Goal: Task Accomplishment & Management: Use online tool/utility

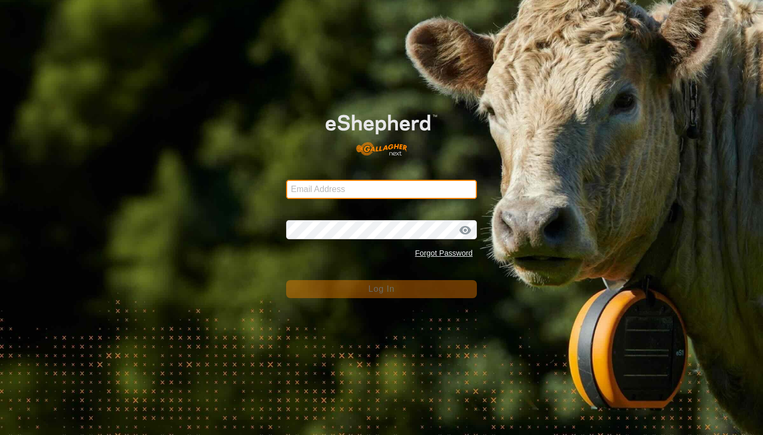
type input "[PERSON_NAME][EMAIL_ADDRESS][PERSON_NAME][DOMAIN_NAME]"
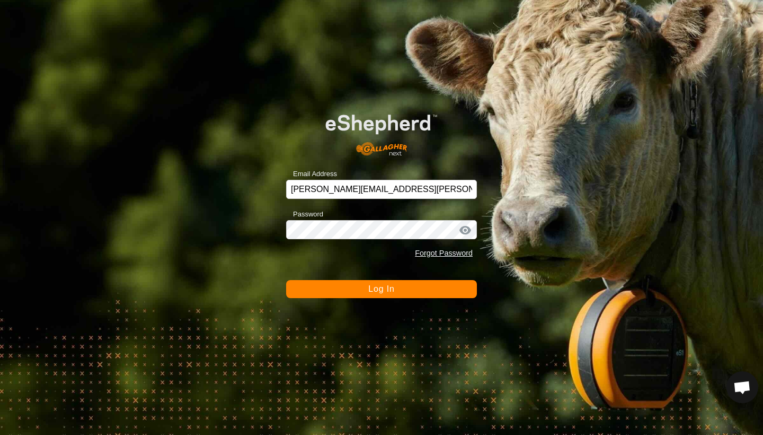
click at [376, 289] on span "Log In" at bounding box center [381, 288] width 26 height 9
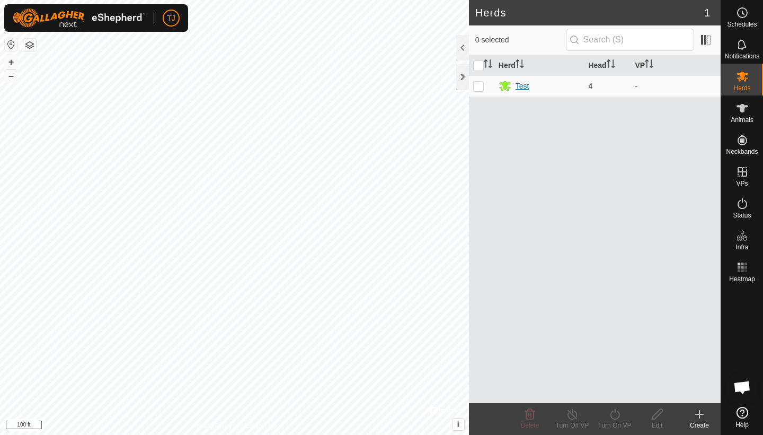
click at [524, 86] on div "Test" at bounding box center [523, 86] width 14 height 11
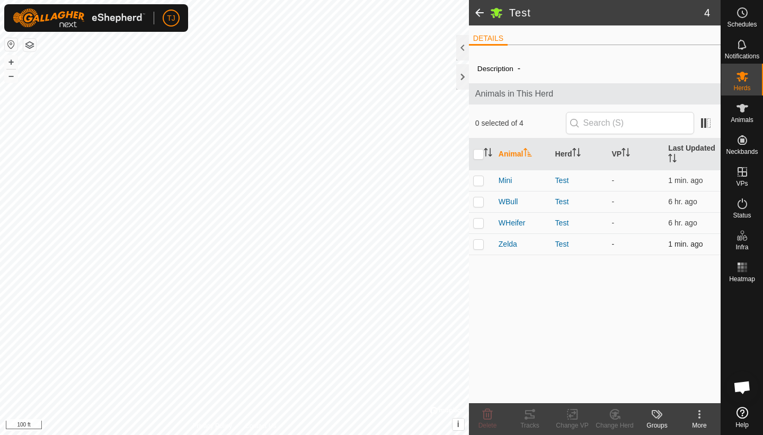
click at [482, 243] on p-checkbox at bounding box center [478, 244] width 11 height 8
checkbox input "false"
click at [480, 180] on p-checkbox at bounding box center [478, 180] width 11 height 8
checkbox input "true"
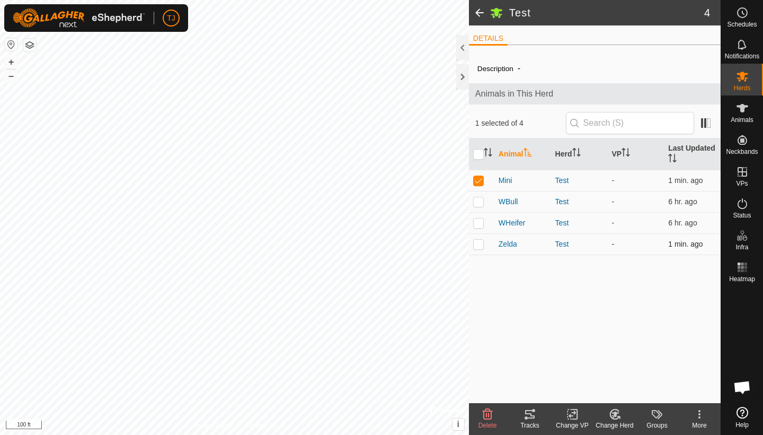
click at [479, 243] on p-checkbox at bounding box center [478, 244] width 11 height 8
checkbox input "true"
click at [481, 181] on p-checkbox at bounding box center [478, 180] width 11 height 8
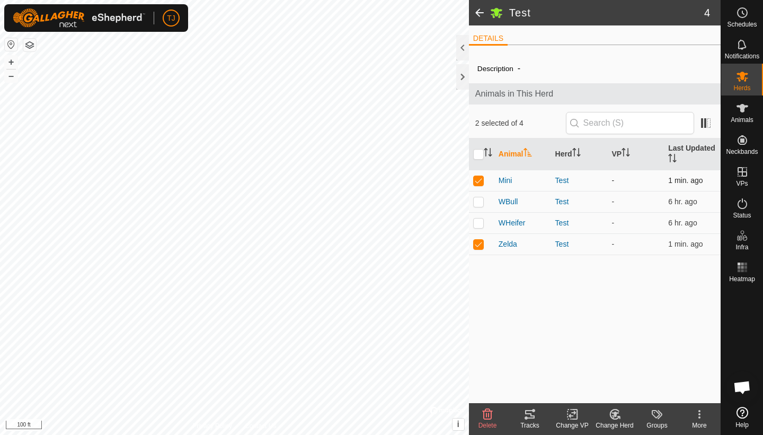
checkbox input "false"
click at [482, 246] on p-checkbox at bounding box center [478, 244] width 11 height 8
checkbox input "false"
click at [481, 224] on p-checkbox at bounding box center [478, 222] width 11 height 8
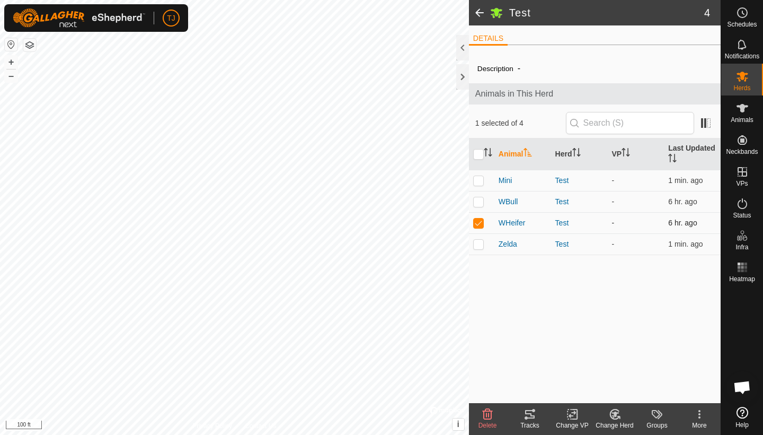
checkbox input "false"
click at [481, 203] on p-checkbox at bounding box center [478, 201] width 11 height 8
checkbox input "false"
click at [478, 248] on p-checkbox at bounding box center [478, 244] width 11 height 8
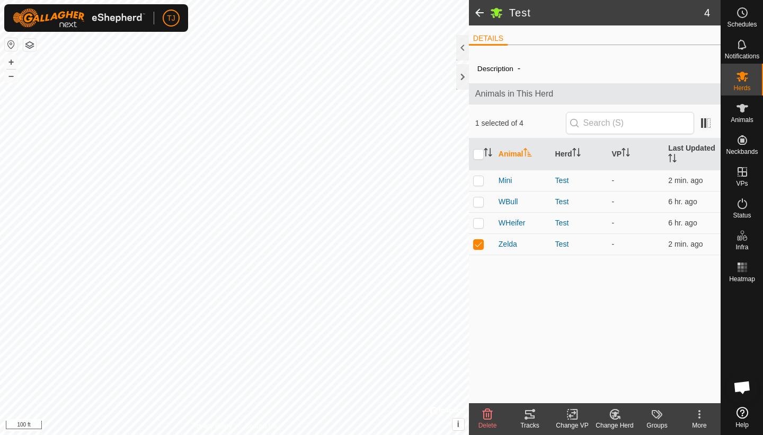
click at [531, 418] on icon at bounding box center [530, 414] width 10 height 8
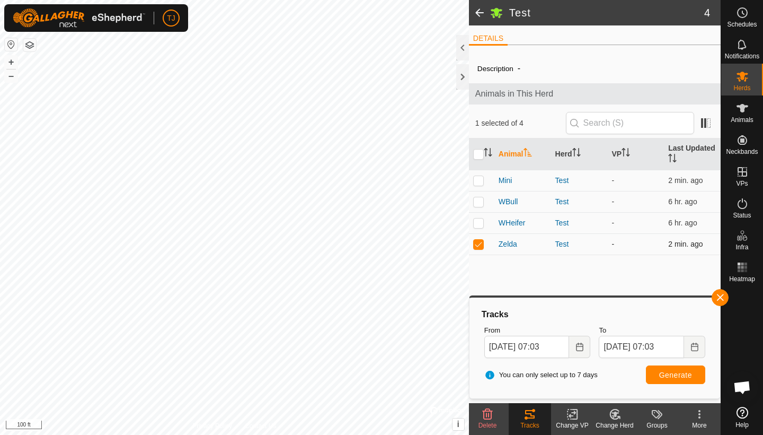
click at [478, 247] on p-checkbox at bounding box center [478, 244] width 11 height 8
checkbox input "false"
click at [719, 297] on button "button" at bounding box center [720, 297] width 17 height 17
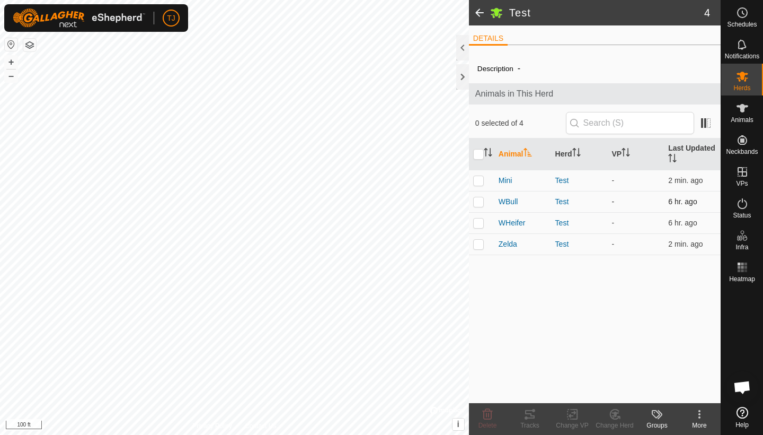
click at [480, 201] on p-checkbox at bounding box center [478, 201] width 11 height 8
click at [531, 416] on icon at bounding box center [530, 414] width 10 height 8
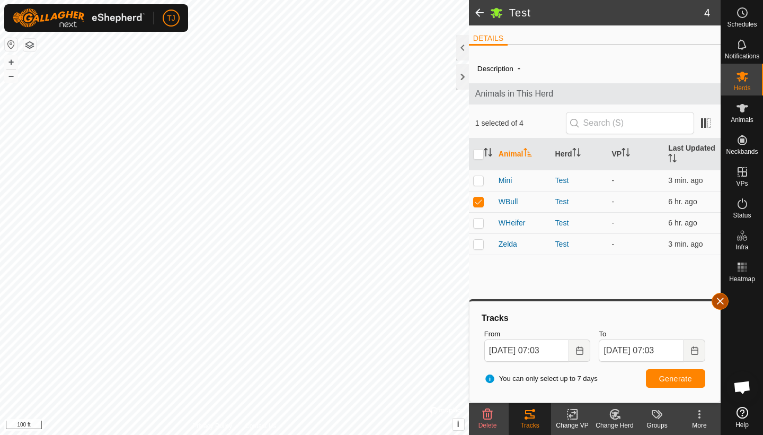
click at [724, 297] on button "button" at bounding box center [720, 301] width 17 height 17
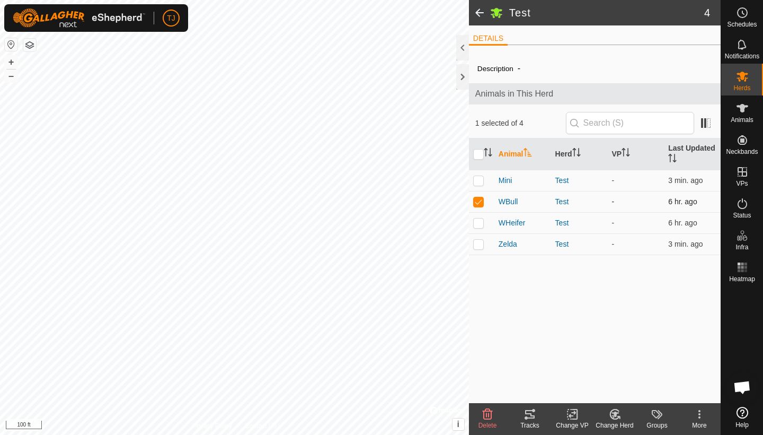
click at [480, 203] on p-checkbox at bounding box center [478, 201] width 11 height 8
checkbox input "false"
click at [480, 223] on p-checkbox at bounding box center [478, 222] width 11 height 8
click at [533, 416] on icon at bounding box center [530, 414] width 10 height 8
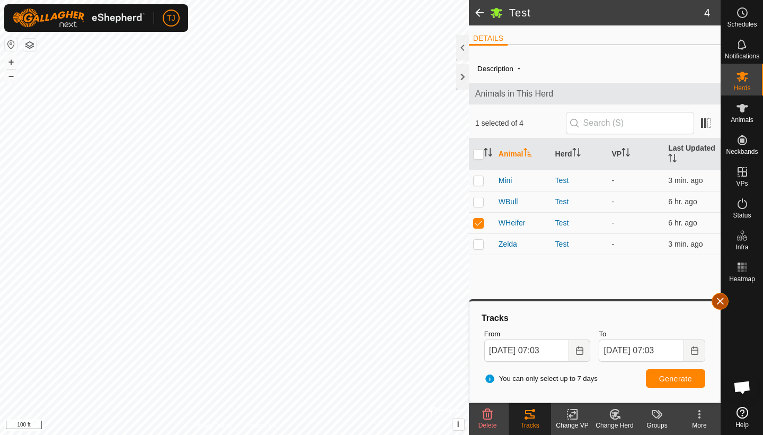
click at [722, 301] on button "button" at bounding box center [720, 301] width 17 height 17
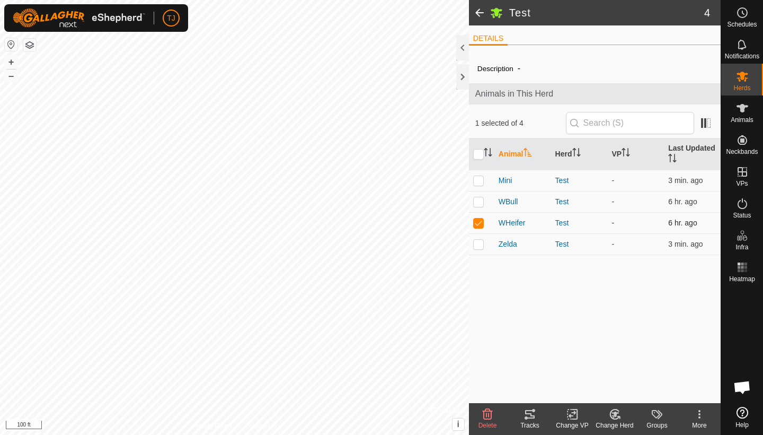
click at [479, 223] on p-checkbox at bounding box center [478, 222] width 11 height 8
checkbox input "false"
click at [481, 181] on p-checkbox at bounding box center [478, 180] width 11 height 8
click at [529, 418] on icon at bounding box center [530, 414] width 10 height 8
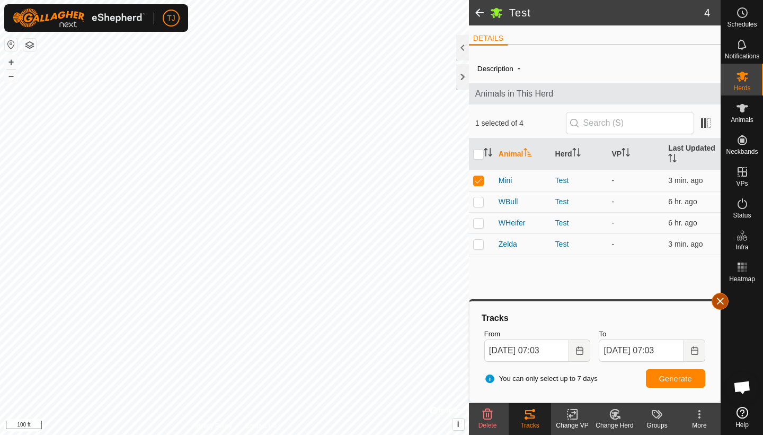
click at [720, 303] on button "button" at bounding box center [720, 301] width 17 height 17
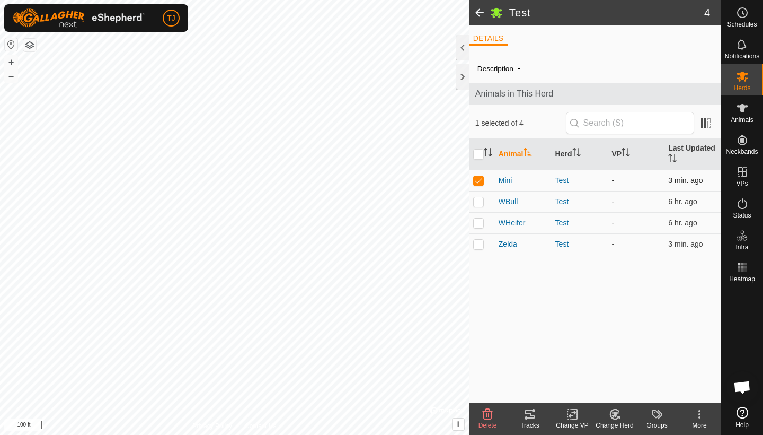
click at [477, 179] on p-checkbox at bounding box center [478, 180] width 11 height 8
checkbox input "false"
click at [477, 155] on input "checkbox" at bounding box center [478, 154] width 11 height 11
checkbox input "true"
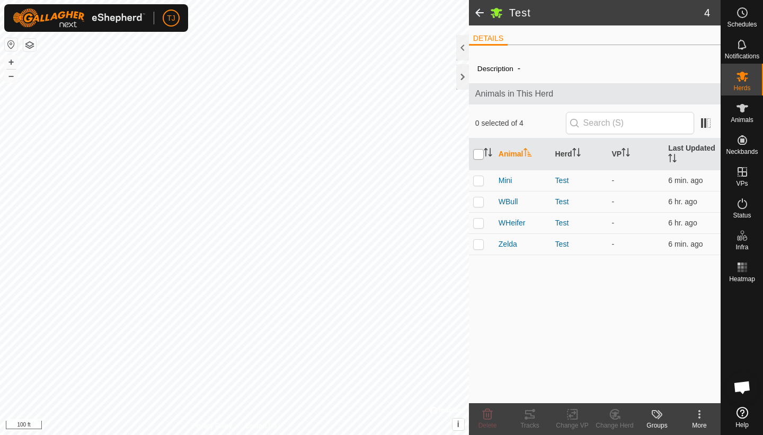
checkbox input "true"
click at [532, 416] on icon at bounding box center [530, 414] width 10 height 8
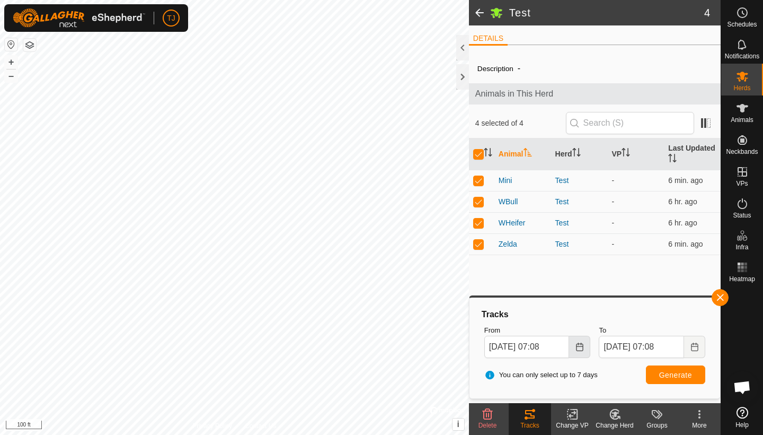
click at [584, 346] on icon "Choose Date" at bounding box center [580, 346] width 8 height 8
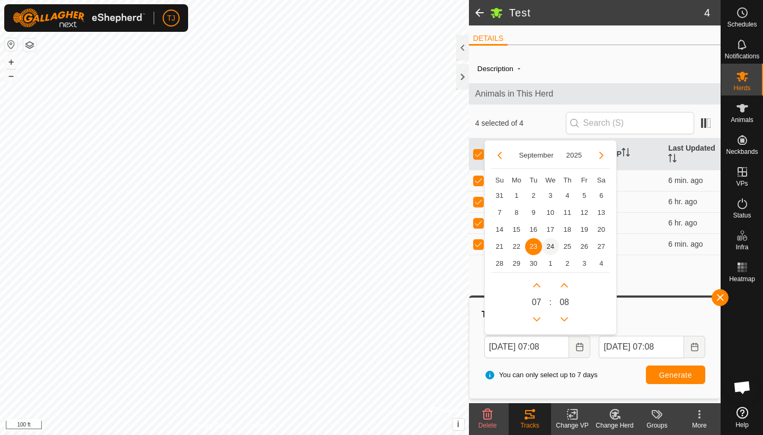
click at [552, 249] on span "24" at bounding box center [550, 246] width 17 height 17
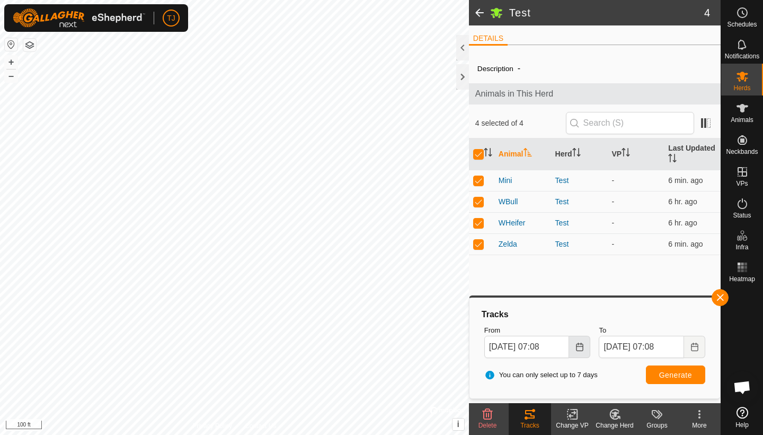
click at [579, 346] on icon "Choose Date" at bounding box center [579, 346] width 7 height 8
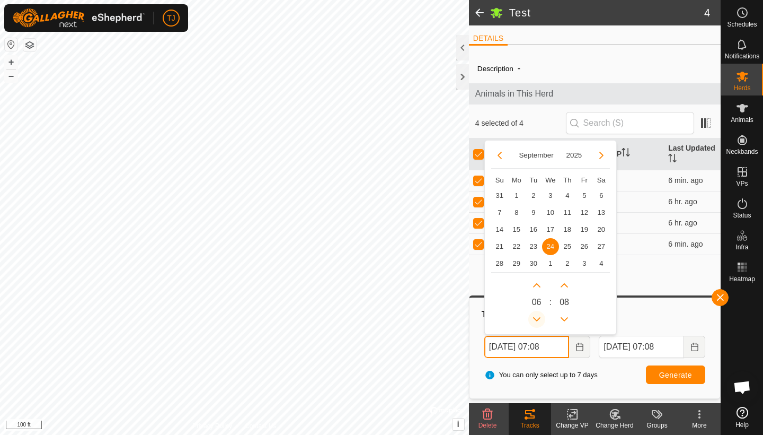
click at [540, 316] on button "Previous Hour" at bounding box center [537, 319] width 17 height 17
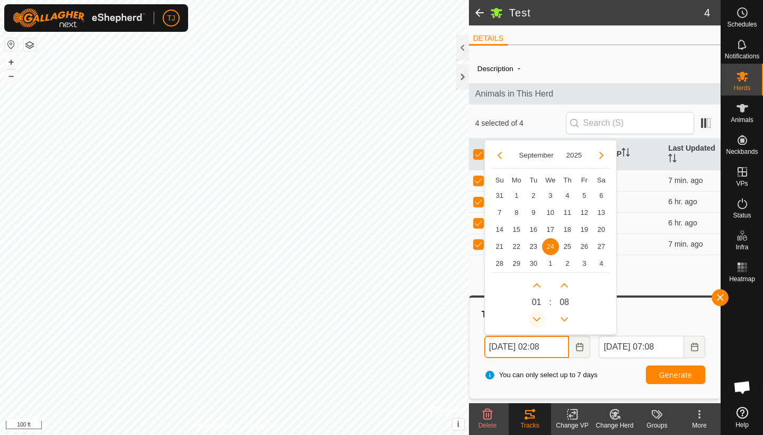
click at [540, 316] on button "Previous Hour" at bounding box center [537, 319] width 17 height 17
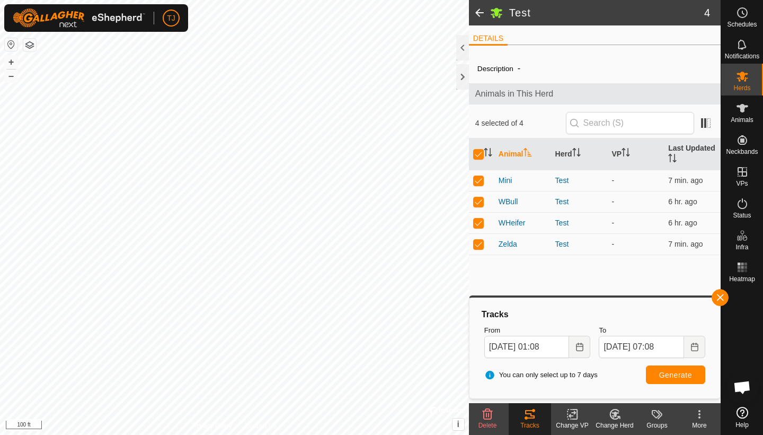
click at [647, 315] on div "Tracks" at bounding box center [595, 314] width 230 height 13
click at [670, 375] on span "Generate" at bounding box center [675, 375] width 33 height 8
click at [582, 346] on icon "Choose Date" at bounding box center [579, 346] width 7 height 8
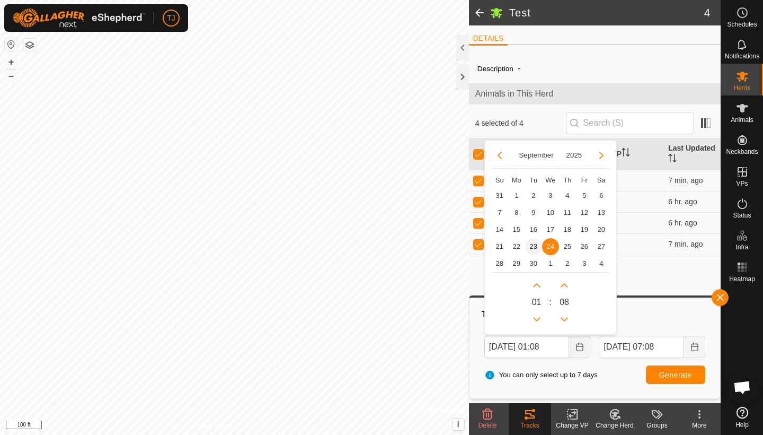
click at [532, 245] on span "23" at bounding box center [533, 246] width 17 height 17
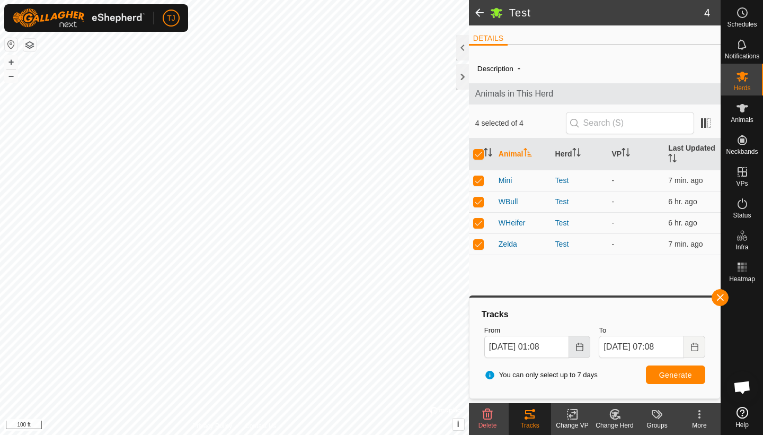
click at [581, 346] on icon "Choose Date" at bounding box center [579, 346] width 7 height 8
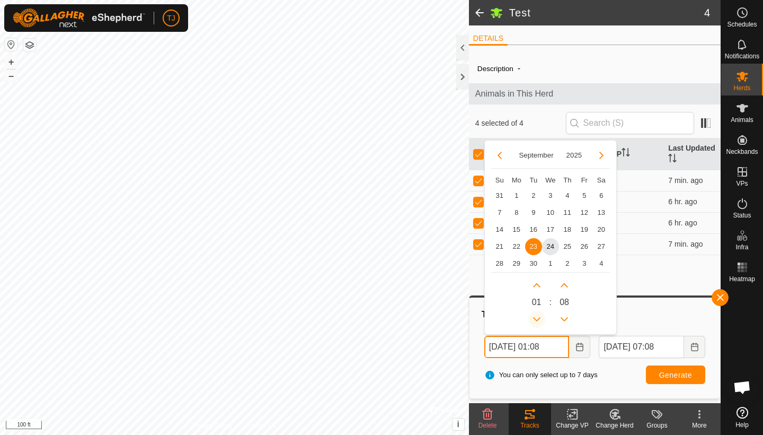
click at [539, 319] on button "Previous Hour" at bounding box center [537, 319] width 17 height 17
click at [538, 284] on button "Next Hour" at bounding box center [537, 285] width 17 height 17
click at [539, 316] on button "Previous Hour" at bounding box center [537, 319] width 17 height 17
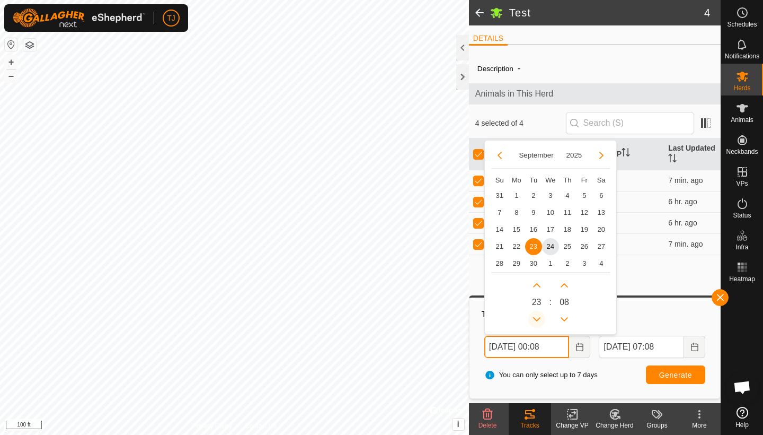
click at [539, 316] on button "Previous Hour" at bounding box center [537, 319] width 17 height 17
click at [566, 317] on button "Previous Minute" at bounding box center [564, 319] width 17 height 17
click at [566, 317] on icon "Previous Minute" at bounding box center [564, 319] width 8 height 8
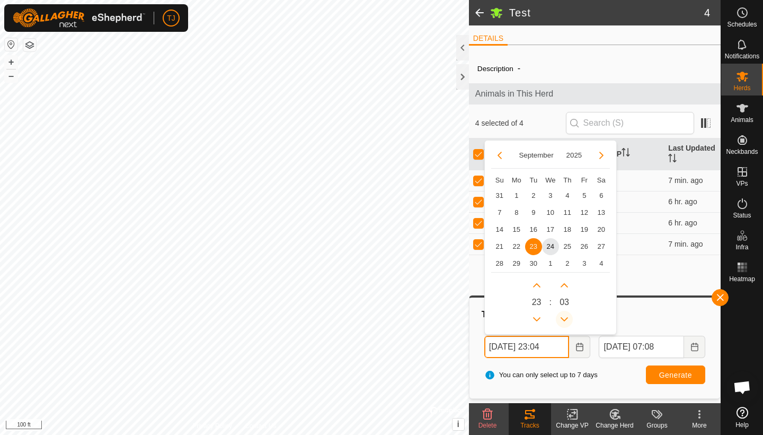
click at [566, 317] on button "Previous Minute" at bounding box center [564, 319] width 17 height 17
click at [536, 285] on button "Next Hour" at bounding box center [537, 285] width 17 height 17
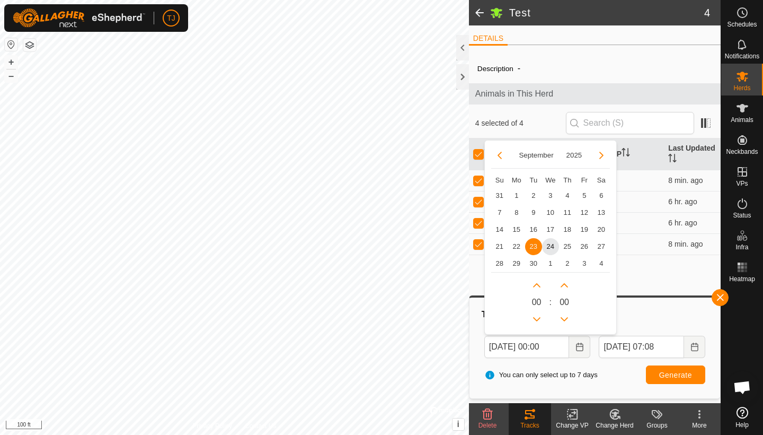
click at [629, 370] on div "You can only select up to 7 days Generate" at bounding box center [595, 374] width 230 height 25
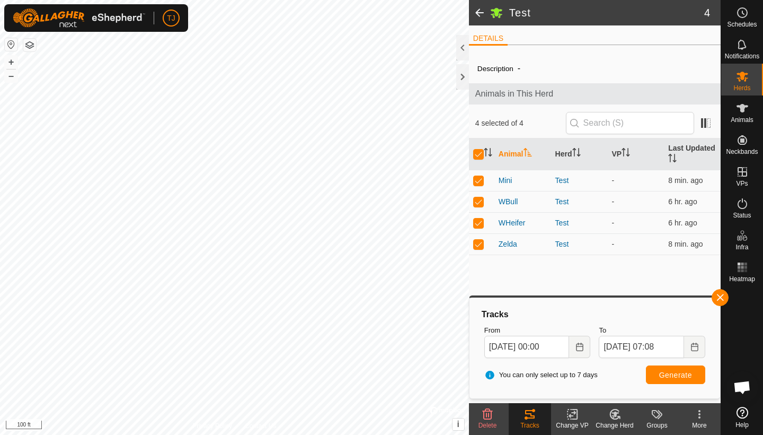
click at [670, 374] on span "Generate" at bounding box center [675, 375] width 33 height 8
click at [579, 344] on icon "Choose Date" at bounding box center [580, 346] width 8 height 8
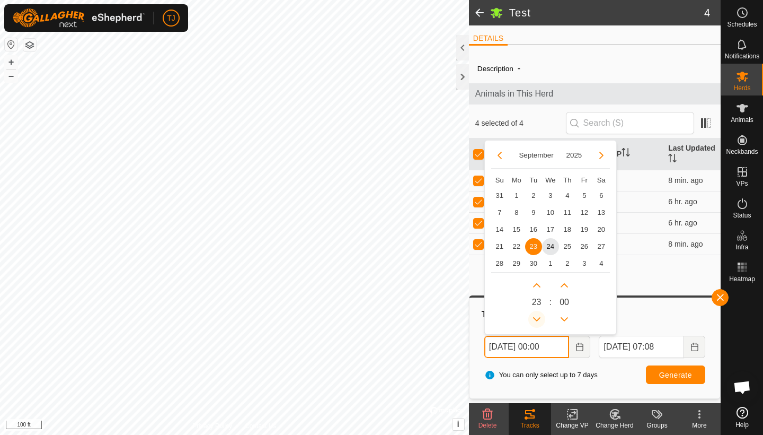
click at [535, 318] on button "Previous Hour" at bounding box center [537, 319] width 17 height 17
type input "Sep 23, 2025 23:00"
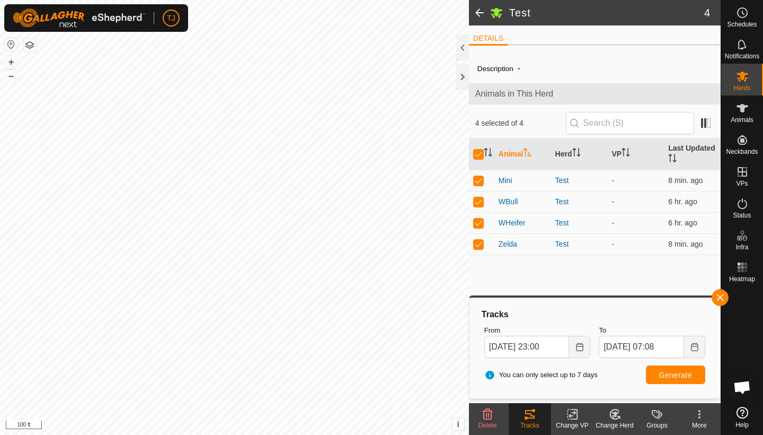
click at [662, 376] on span "Generate" at bounding box center [675, 375] width 33 height 8
click at [719, 296] on button "button" at bounding box center [720, 297] width 17 height 17
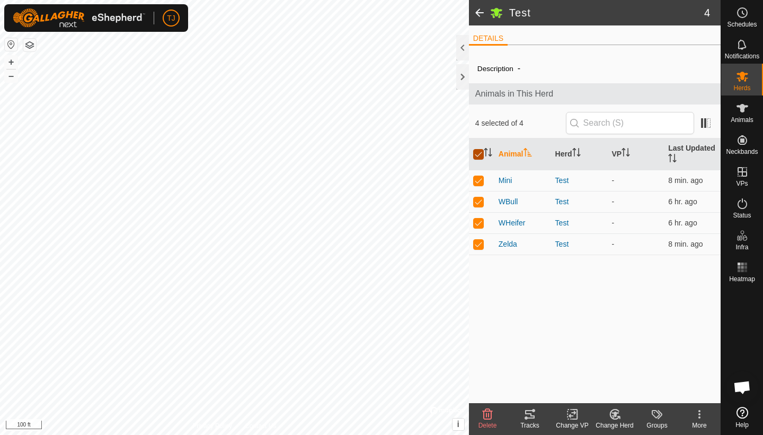
click at [479, 154] on input "checkbox" at bounding box center [478, 154] width 11 height 11
checkbox input "false"
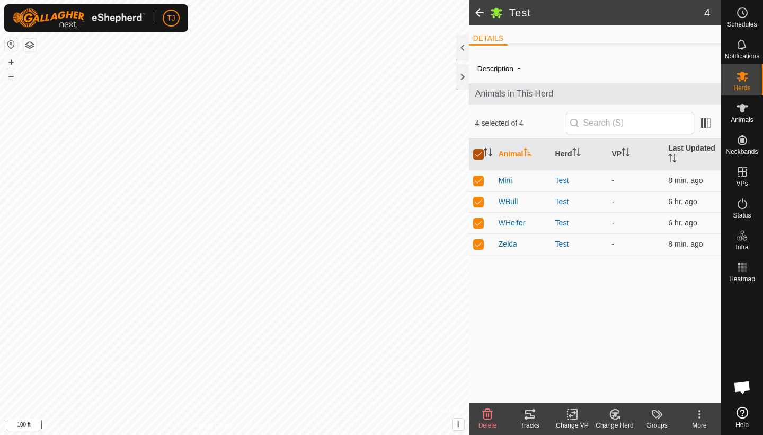
checkbox input "false"
click at [655, 417] on icon at bounding box center [656, 414] width 8 height 8
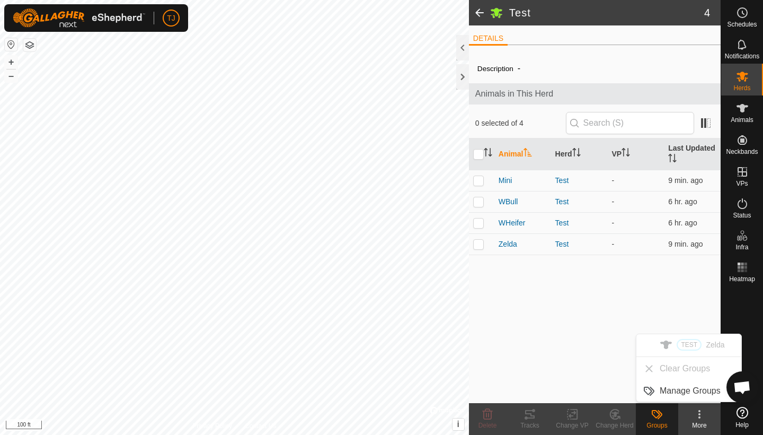
click at [604, 363] on div "Description - Animals in This Herd 0 selected of 4 Animal Herd VP Last Updated …" at bounding box center [595, 228] width 252 height 349
click at [699, 416] on icon at bounding box center [699, 414] width 13 height 13
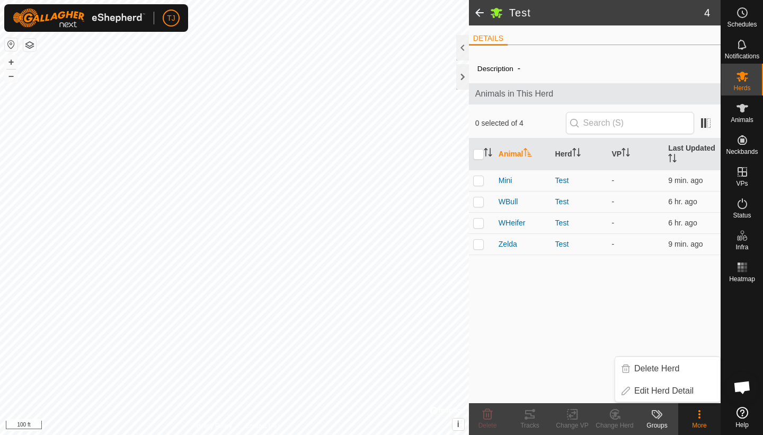
click at [559, 349] on div "Description - Animals in This Herd 0 selected of 4 Animal Herd VP Last Updated …" at bounding box center [595, 228] width 252 height 349
click at [479, 156] on input "checkbox" at bounding box center [478, 154] width 11 height 11
checkbox input "true"
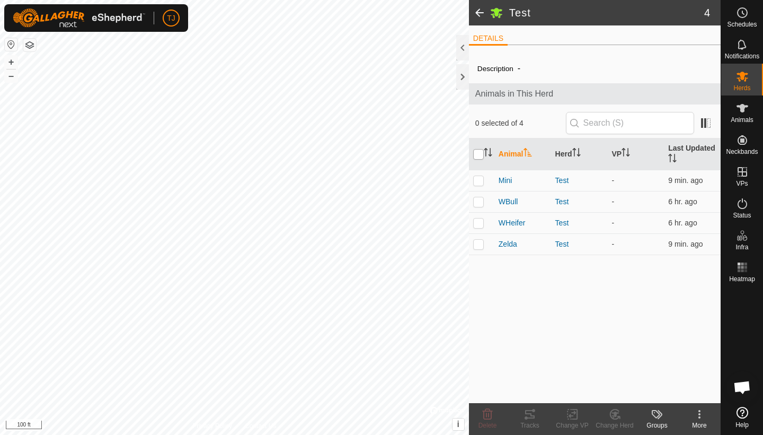
checkbox input "true"
click at [479, 156] on input "checkbox" at bounding box center [478, 154] width 11 height 11
checkbox input "false"
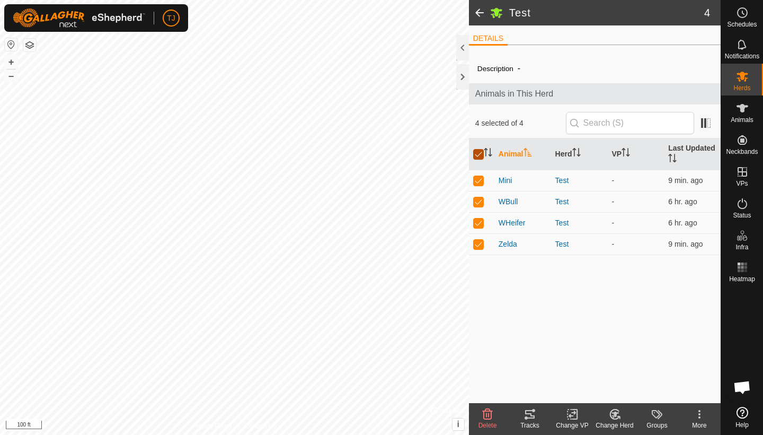
checkbox input "false"
click at [478, 178] on p-checkbox at bounding box center [478, 180] width 11 height 8
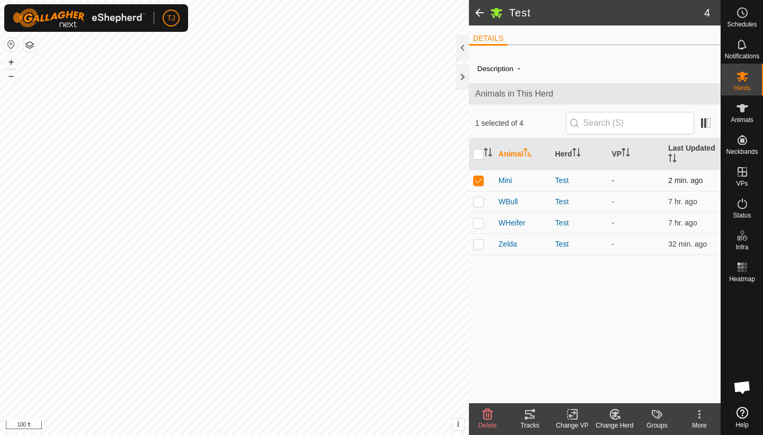
checkbox input "false"
click at [478, 244] on p-checkbox at bounding box center [478, 244] width 11 height 8
checkbox input "false"
